Goal: Navigation & Orientation: Find specific page/section

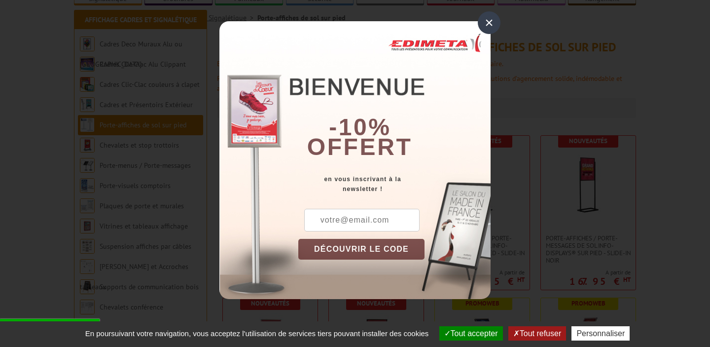
scroll to position [148, 0]
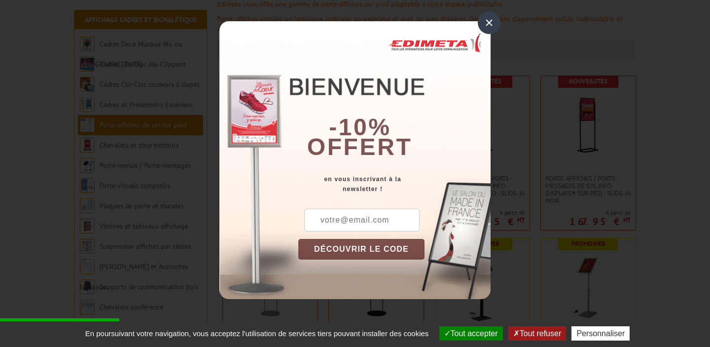
click at [490, 17] on div "×" at bounding box center [489, 22] width 23 height 23
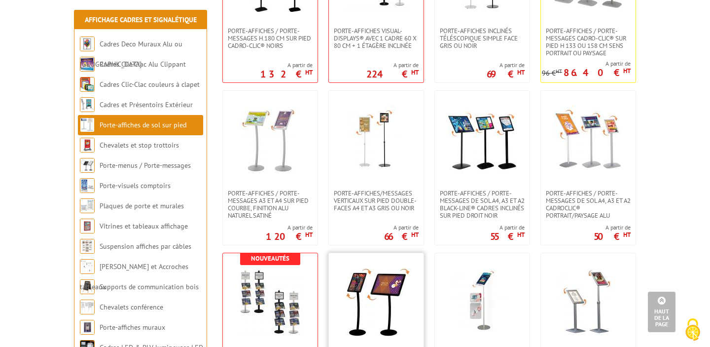
scroll to position [915, 0]
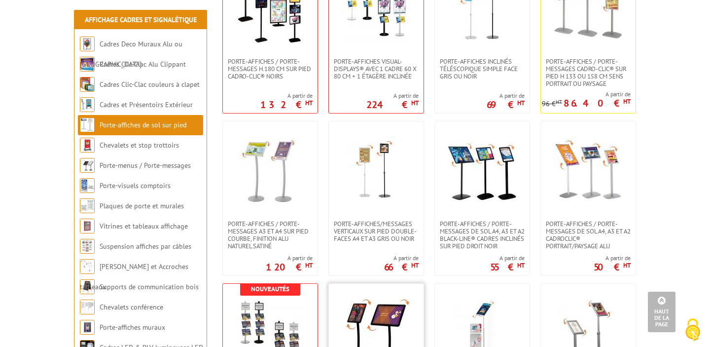
click at [374, 312] on img at bounding box center [376, 332] width 69 height 69
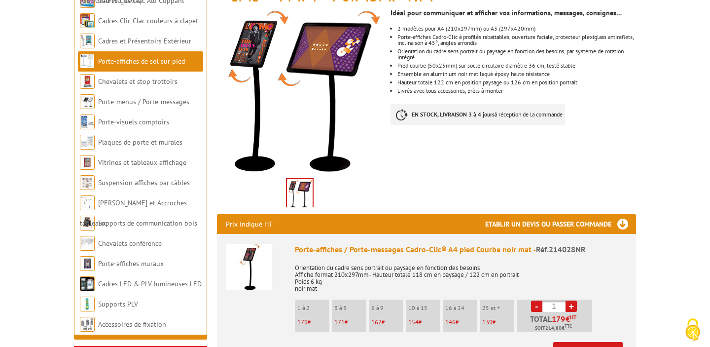
scroll to position [193, 0]
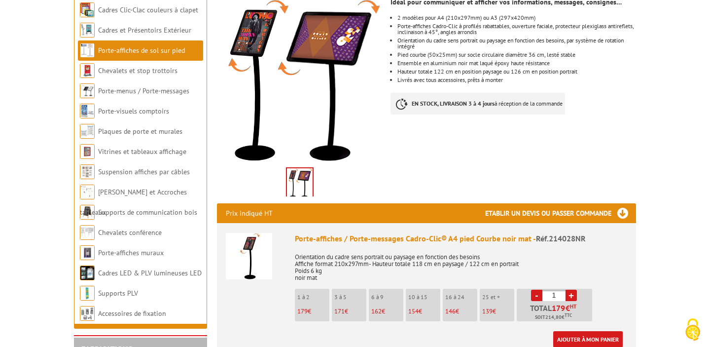
click at [258, 243] on img at bounding box center [249, 256] width 46 height 46
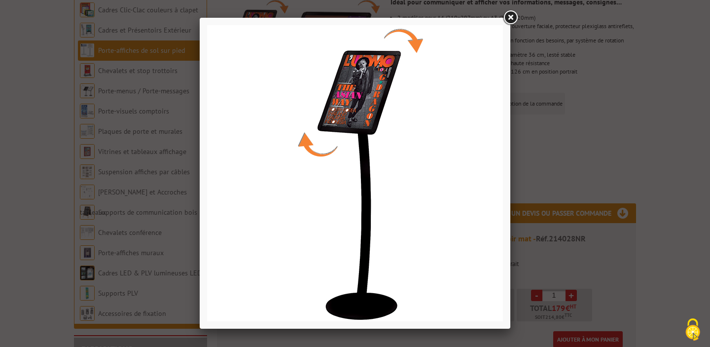
click at [108, 266] on div at bounding box center [355, 173] width 710 height 347
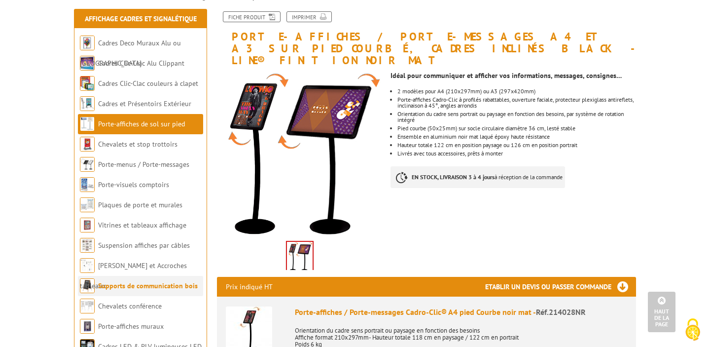
scroll to position [119, 0]
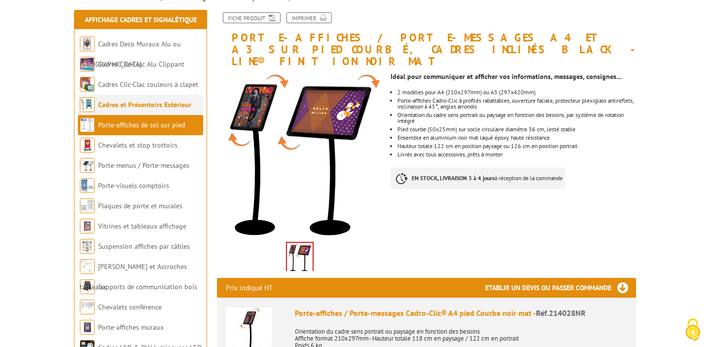
click at [132, 99] on li "Cadres et Présentoirs Extérieur" at bounding box center [140, 105] width 125 height 20
click at [134, 107] on link "Cadres et Présentoirs Extérieur" at bounding box center [144, 104] width 93 height 9
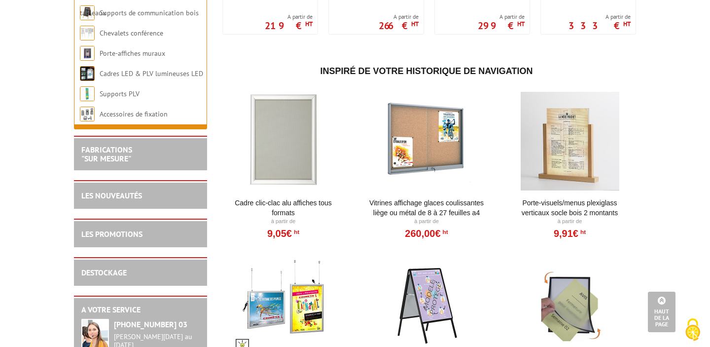
scroll to position [1013, 0]
